Goal: Information Seeking & Learning: Learn about a topic

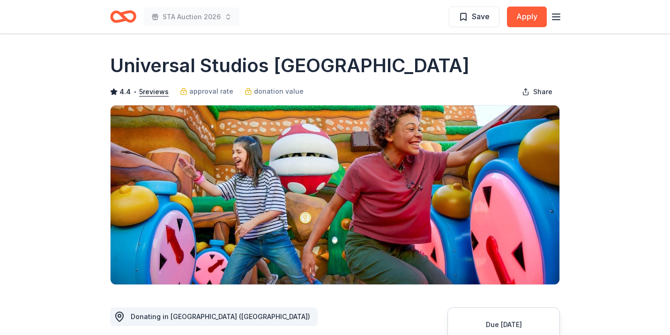
click at [383, 23] on div "STA Auction 2026 Save Apply" at bounding box center [335, 17] width 450 height 22
click at [300, 17] on div "STA Auction 2026 Save Apply" at bounding box center [335, 17] width 450 height 22
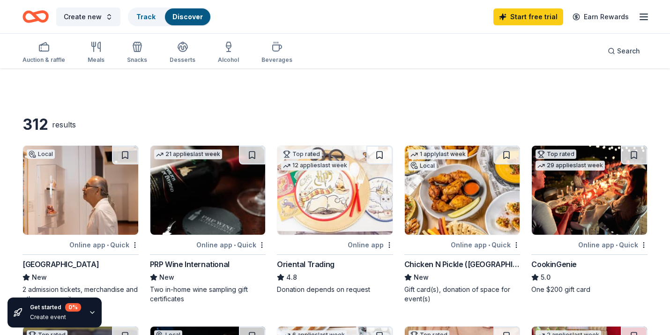
scroll to position [374, 0]
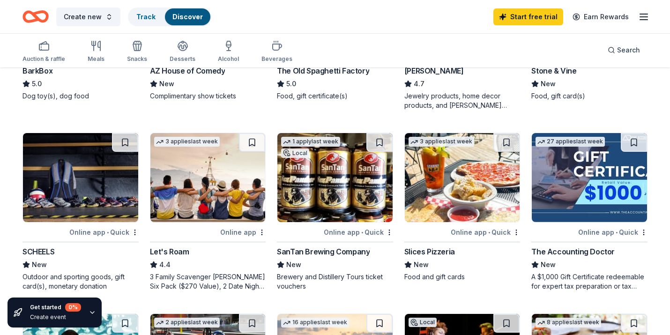
click at [563, 51] on div "Auction & raffle Meals Snacks Desserts Alcohol Beverages Search" at bounding box center [334, 50] width 625 height 35
click at [635, 49] on span "Search" at bounding box center [628, 50] width 23 height 11
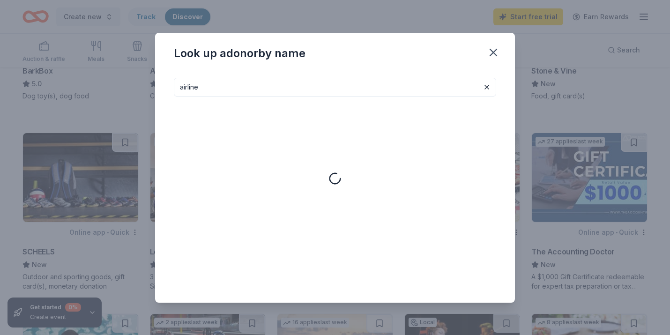
type input "airline"
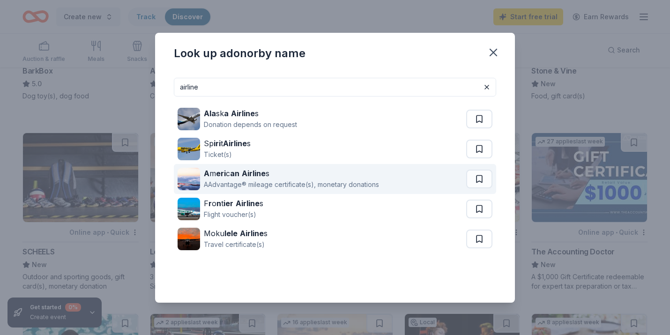
click at [186, 181] on img at bounding box center [189, 179] width 22 height 22
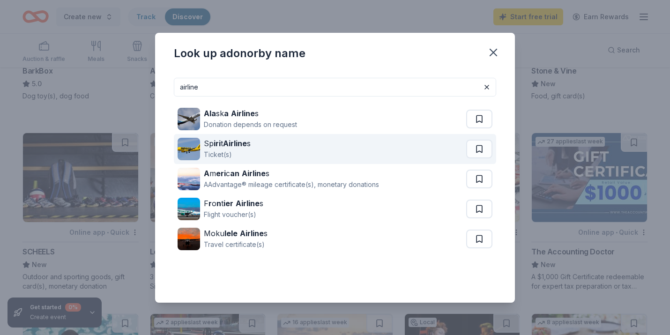
click at [190, 144] on img at bounding box center [189, 149] width 22 height 22
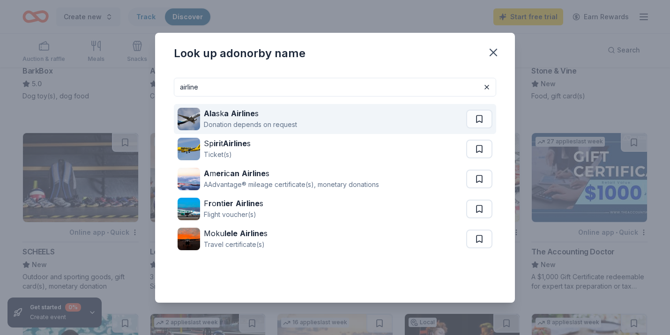
click at [215, 113] on strong "Ala" at bounding box center [210, 113] width 12 height 9
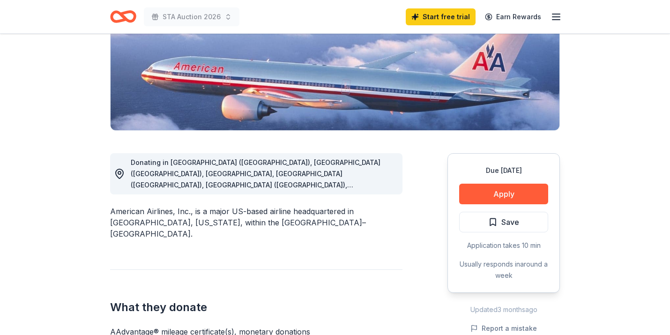
scroll to position [160, 0]
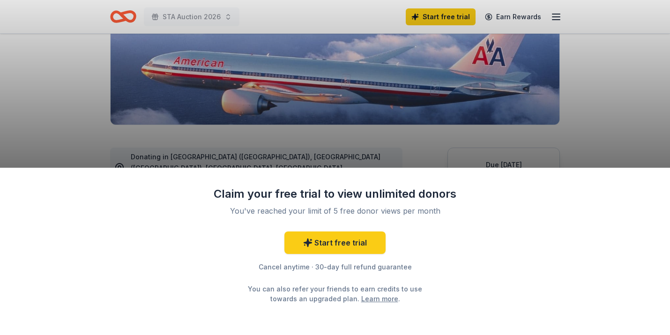
click at [587, 123] on div "Claim your free trial to view unlimited donors You've reached your limit of 5 f…" at bounding box center [335, 167] width 670 height 335
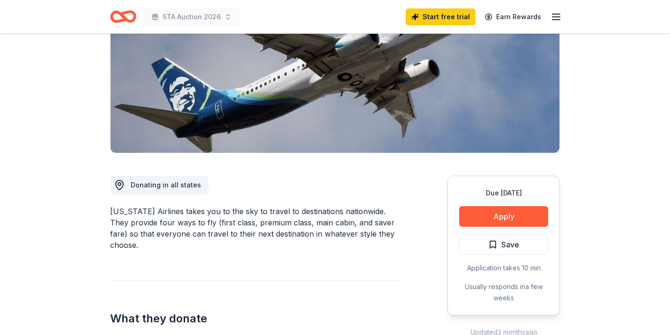
scroll to position [39, 0]
